Goal: Navigation & Orientation: Find specific page/section

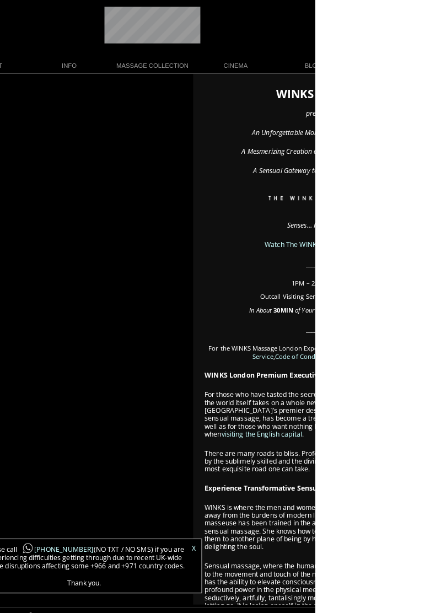
click at [288, 58] on link "MASSAGE COLLECTION" at bounding box center [282, 64] width 87 height 15
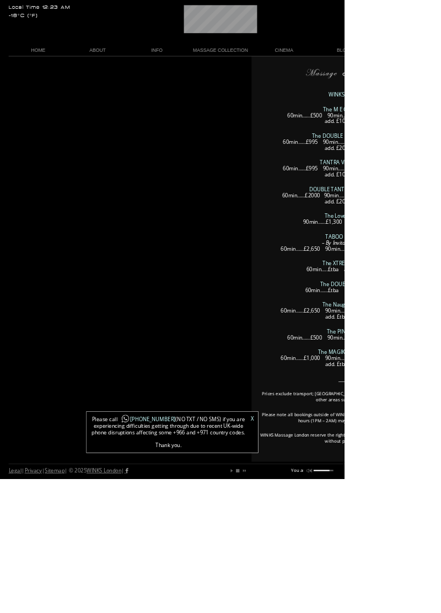
click at [302, 62] on link "MASSAGE COLLECTION" at bounding box center [282, 64] width 87 height 15
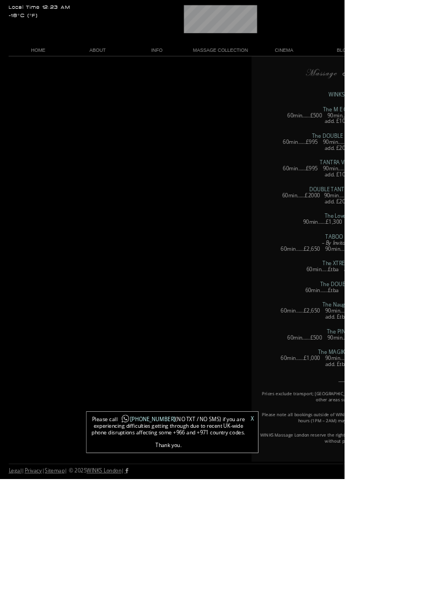
click at [374, 62] on link "CINEMA" at bounding box center [364, 64] width 76 height 15
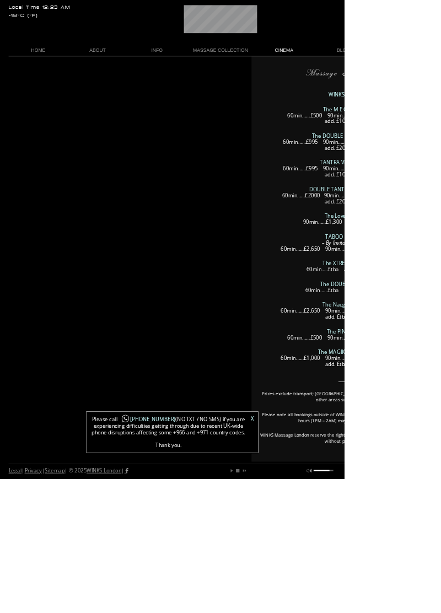
scroll to position [0, 7]
